Goal: Transaction & Acquisition: Purchase product/service

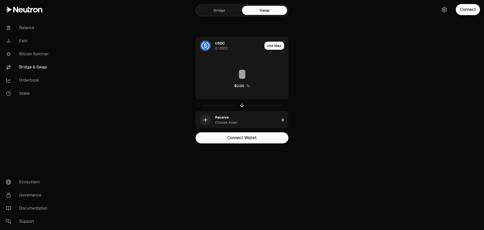
click at [108, 45] on main "Bridge Swap USDC 0 USDC Use Max $0.00 Receive Choose Asset 0 Connect Wallet" at bounding box center [271, 81] width 428 height 163
click at [32, 59] on link "Bitcoin Summer" at bounding box center [28, 53] width 52 height 13
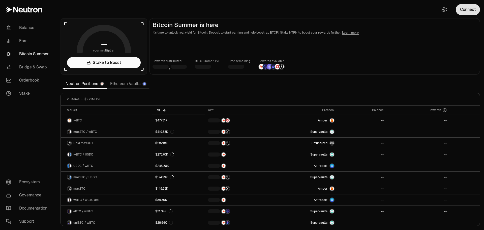
click at [469, 10] on button "Connect" at bounding box center [468, 9] width 24 height 11
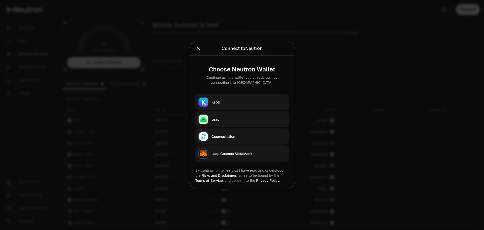
click at [233, 102] on div "Keplr" at bounding box center [249, 101] width 74 height 5
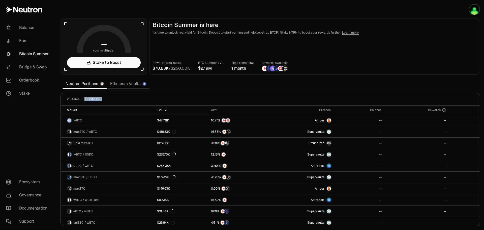
drag, startPoint x: 82, startPoint y: 104, endPoint x: 141, endPoint y: 107, distance: 59.4
click at [141, 107] on div "25 items $2.27M TVL Market TVL APY Protocol Balance Rewards wBTC $477.31K Amber…" at bounding box center [271, 159] width 420 height 133
click at [28, 36] on link "Earn" at bounding box center [28, 40] width 52 height 13
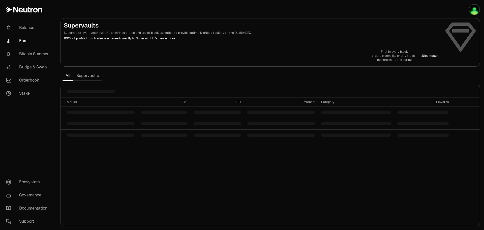
click at [88, 77] on link "Supervaults" at bounding box center [87, 76] width 29 height 10
